Goal: Find specific page/section: Find specific page/section

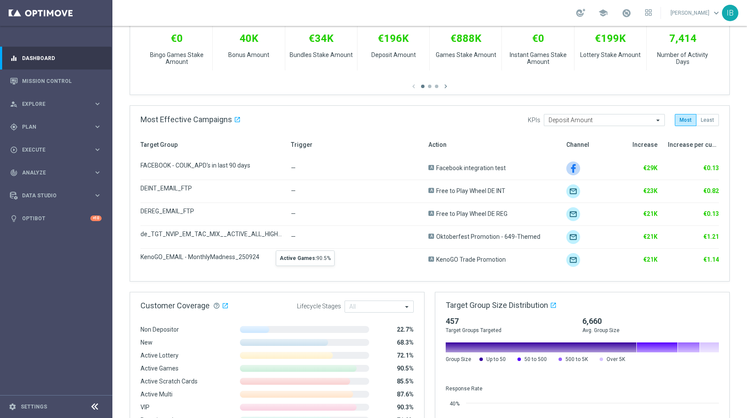
scroll to position [468, 0]
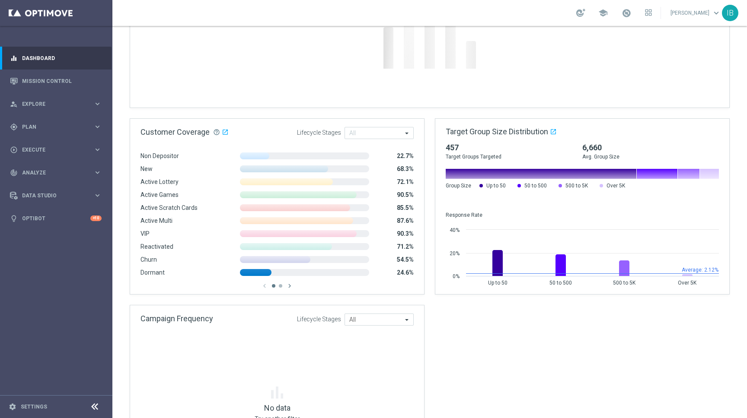
scroll to position [539, 0]
